Goal: Information Seeking & Learning: Learn about a topic

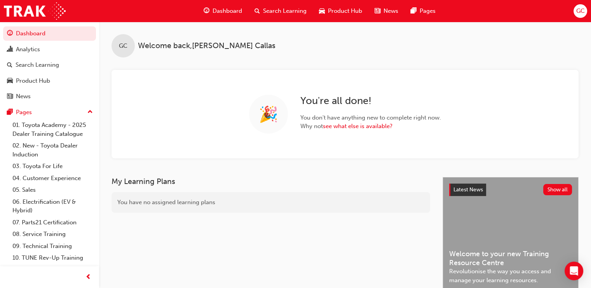
click at [277, 14] on span "Search Learning" at bounding box center [285, 11] width 44 height 9
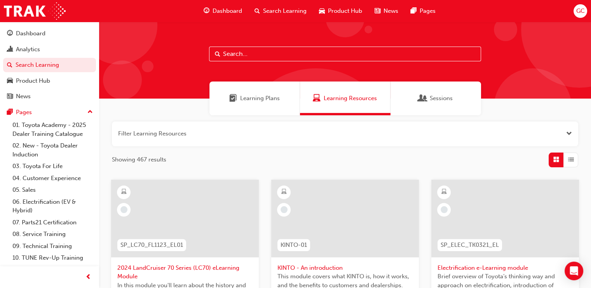
click at [243, 52] on input "text" at bounding box center [345, 54] width 272 height 15
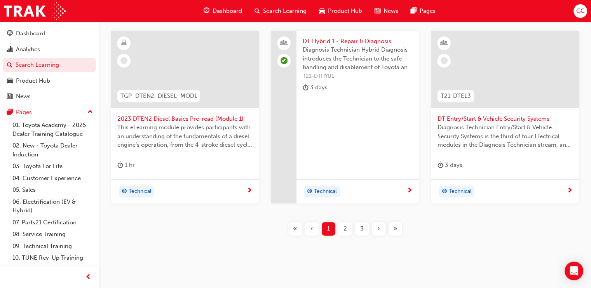
scroll to position [351, 0]
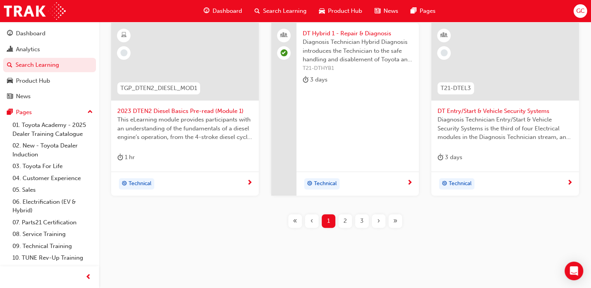
type input "dt"
click at [393, 220] on span "»" at bounding box center [395, 221] width 4 height 9
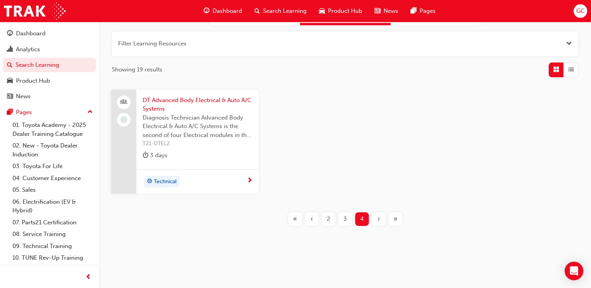
click at [223, 99] on span "DT Advanced Body Electrical & Auto A/C Systems" at bounding box center [198, 104] width 110 height 17
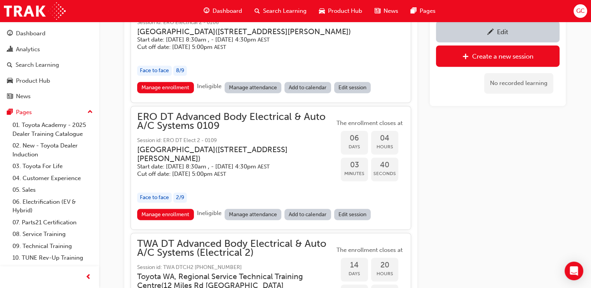
scroll to position [514, 0]
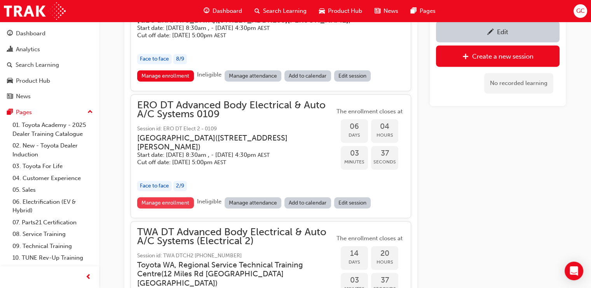
click at [175, 208] on link "Manage enrollment" at bounding box center [165, 202] width 57 height 11
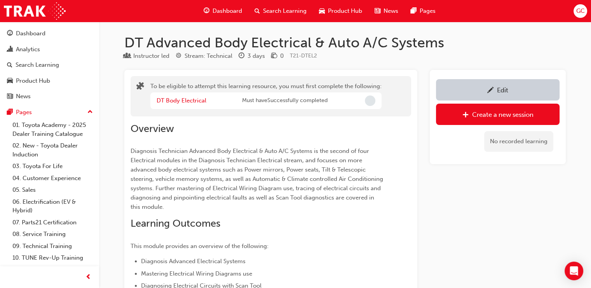
scroll to position [514, 0]
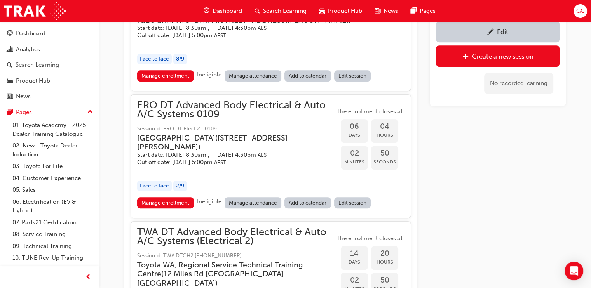
scroll to position [90, 0]
